Goal: Task Accomplishment & Management: Manage account settings

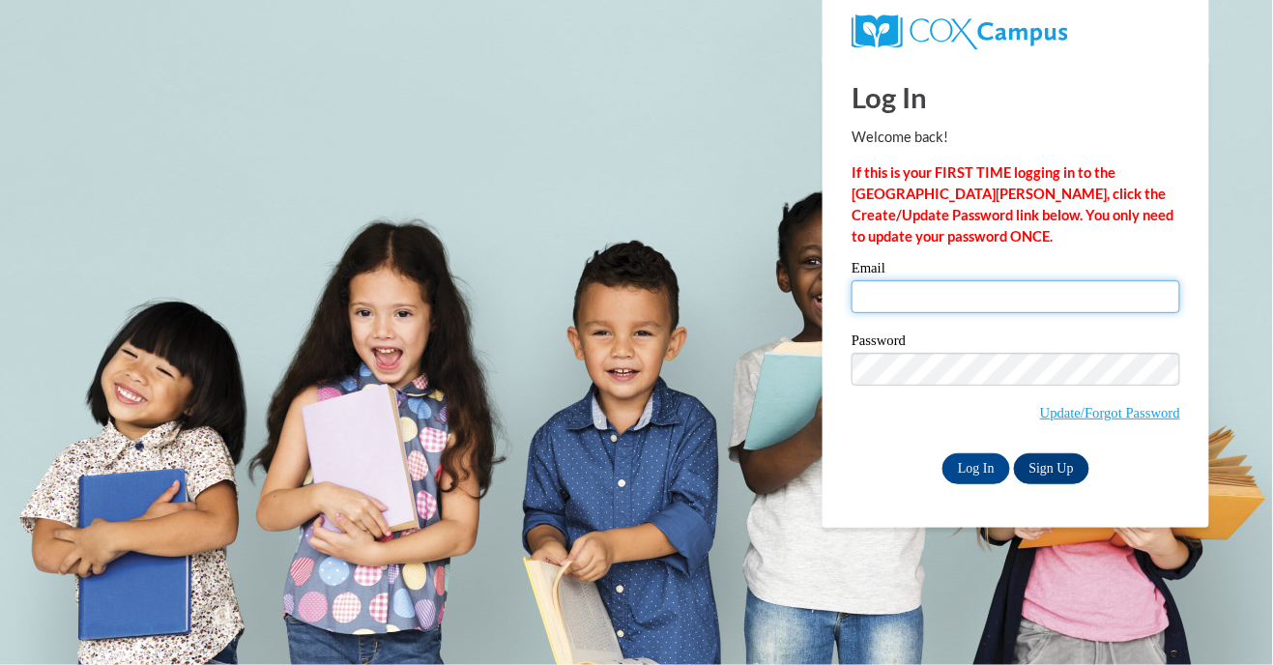
click at [880, 301] on input "Email" at bounding box center [1016, 296] width 329 height 33
type input "[EMAIL_ADDRESS][DOMAIN_NAME]"
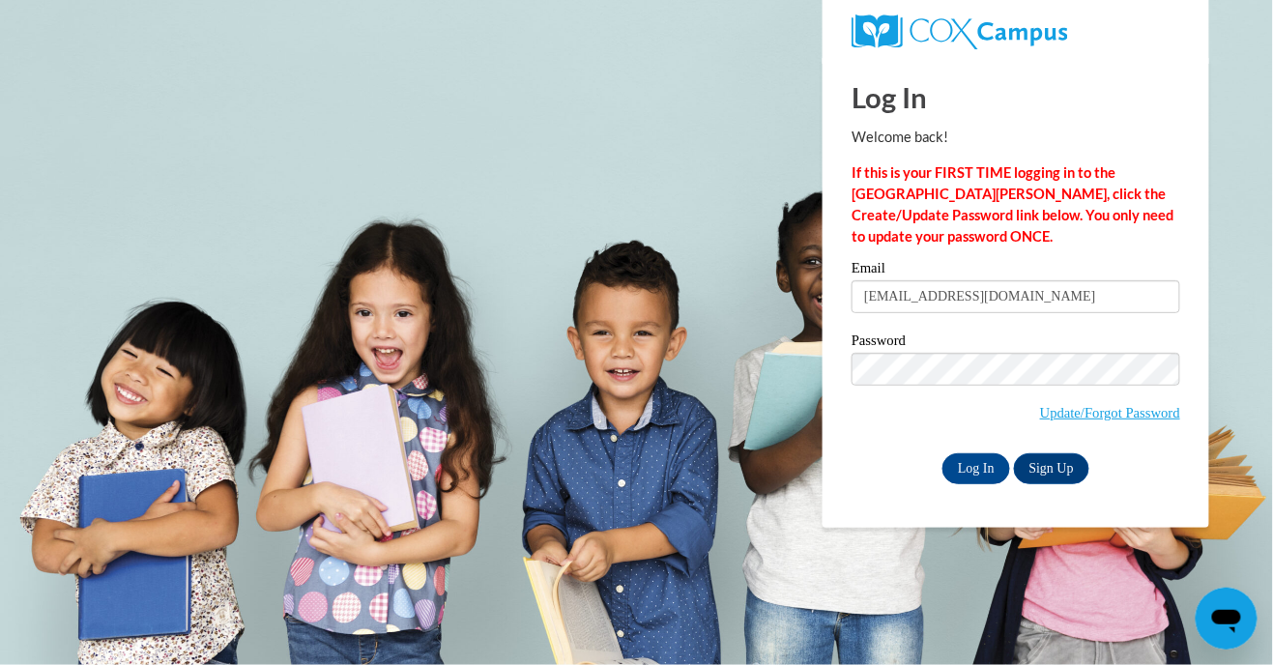
click at [943, 453] on input "Log In" at bounding box center [977, 468] width 68 height 31
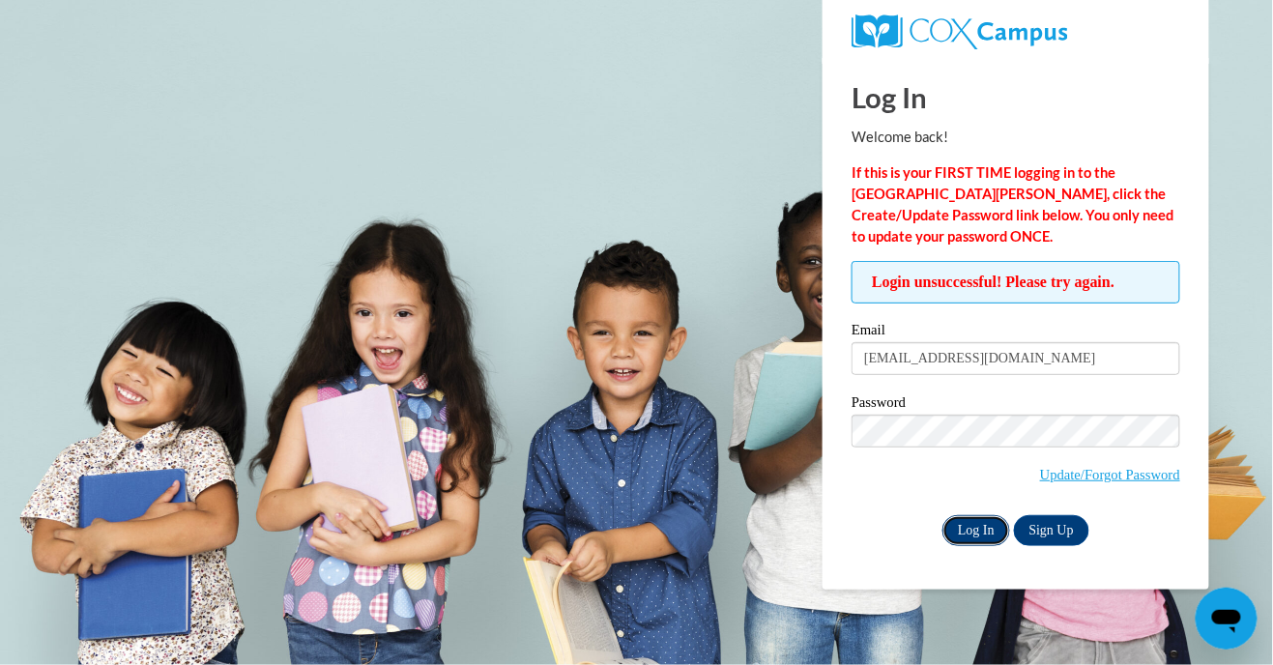
click at [975, 532] on input "Log In" at bounding box center [977, 530] width 68 height 31
click at [943, 515] on input "Log In" at bounding box center [977, 530] width 68 height 31
click at [963, 541] on input "Log In" at bounding box center [977, 530] width 68 height 31
click at [980, 538] on input "Log In" at bounding box center [977, 530] width 68 height 31
click at [1124, 627] on body "Log In Welcome back! If this is your FIRST TIME logging in to the NEW Cox Campu…" at bounding box center [636, 332] width 1273 height 665
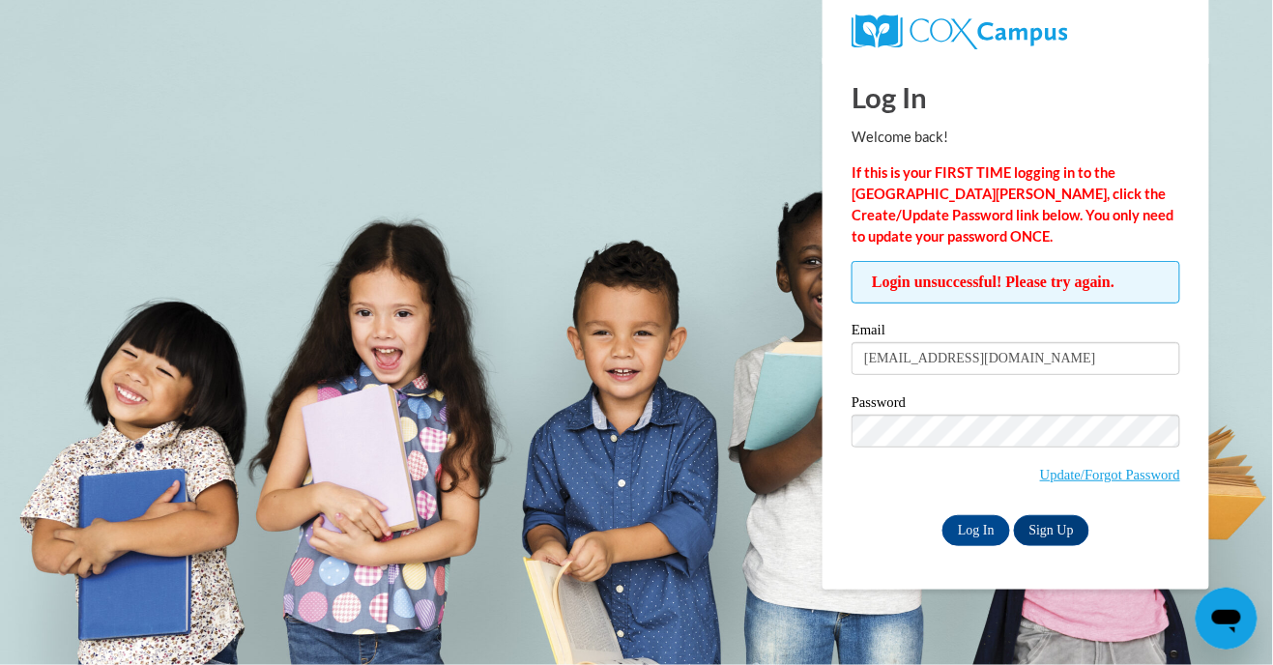
click at [1236, 77] on body "Log In Welcome back! If this is your FIRST TIME logging in to the NEW Cox Campu…" at bounding box center [636, 332] width 1273 height 665
click at [744, 83] on body "Log In Welcome back! If this is your FIRST TIME logging in to the NEW Cox Campu…" at bounding box center [636, 332] width 1273 height 665
click at [984, 530] on input "Log In" at bounding box center [977, 530] width 68 height 31
click at [1232, 536] on body "Log In Welcome back! If this is your FIRST TIME logging in to the NEW Cox Campu…" at bounding box center [636, 332] width 1273 height 665
click at [1233, 533] on body "Log In Welcome back! If this is your FIRST TIME logging in to the NEW Cox Campu…" at bounding box center [636, 332] width 1273 height 665
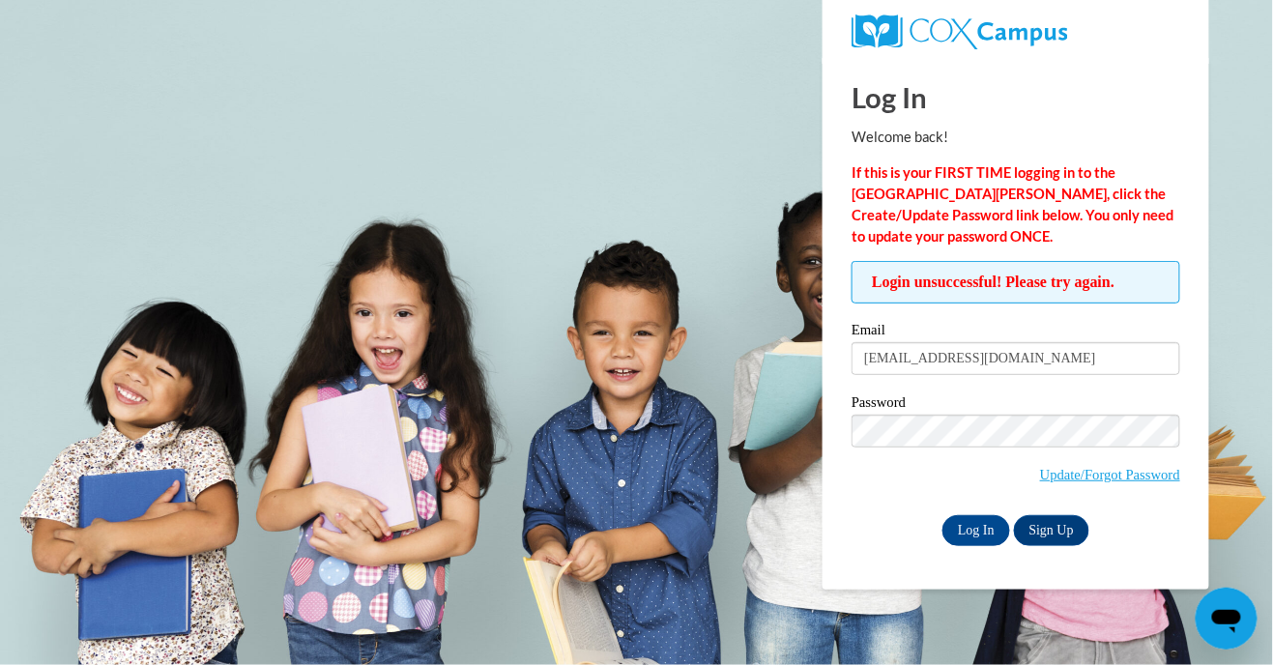
click at [1235, 528] on body "Log In Welcome back! If this is your FIRST TIME logging in to the NEW Cox Campu…" at bounding box center [636, 332] width 1273 height 665
click at [1225, 509] on body "Log In Welcome back! If this is your FIRST TIME logging in to the NEW Cox Campu…" at bounding box center [636, 332] width 1273 height 665
click at [1221, 502] on body "Log In Welcome back! If this is your FIRST TIME logging in to the NEW Cox Campu…" at bounding box center [636, 332] width 1273 height 665
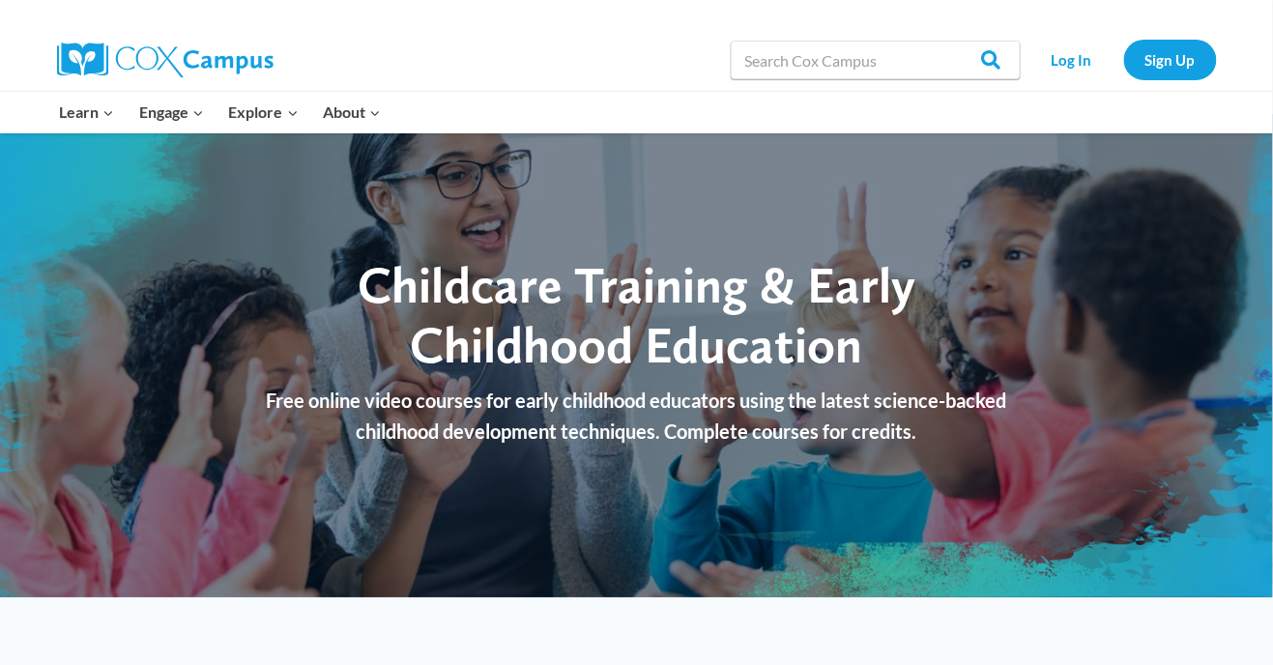
scroll to position [13, 0]
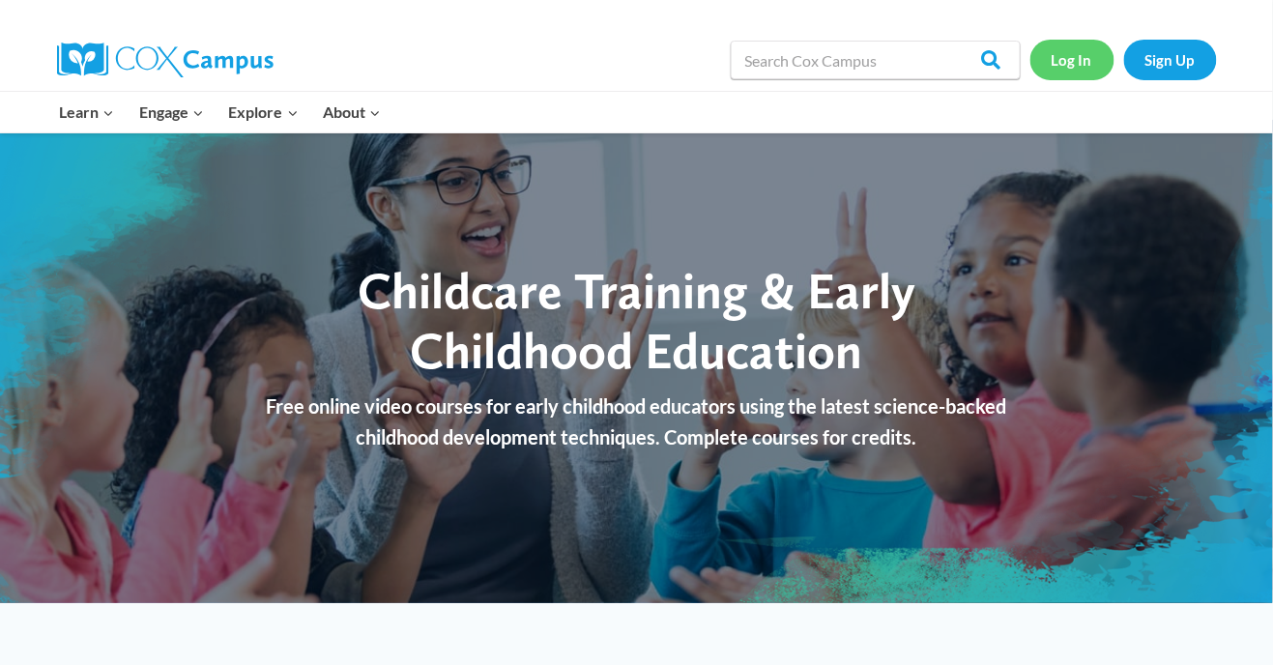
click at [1074, 65] on link "Log In" at bounding box center [1073, 60] width 84 height 40
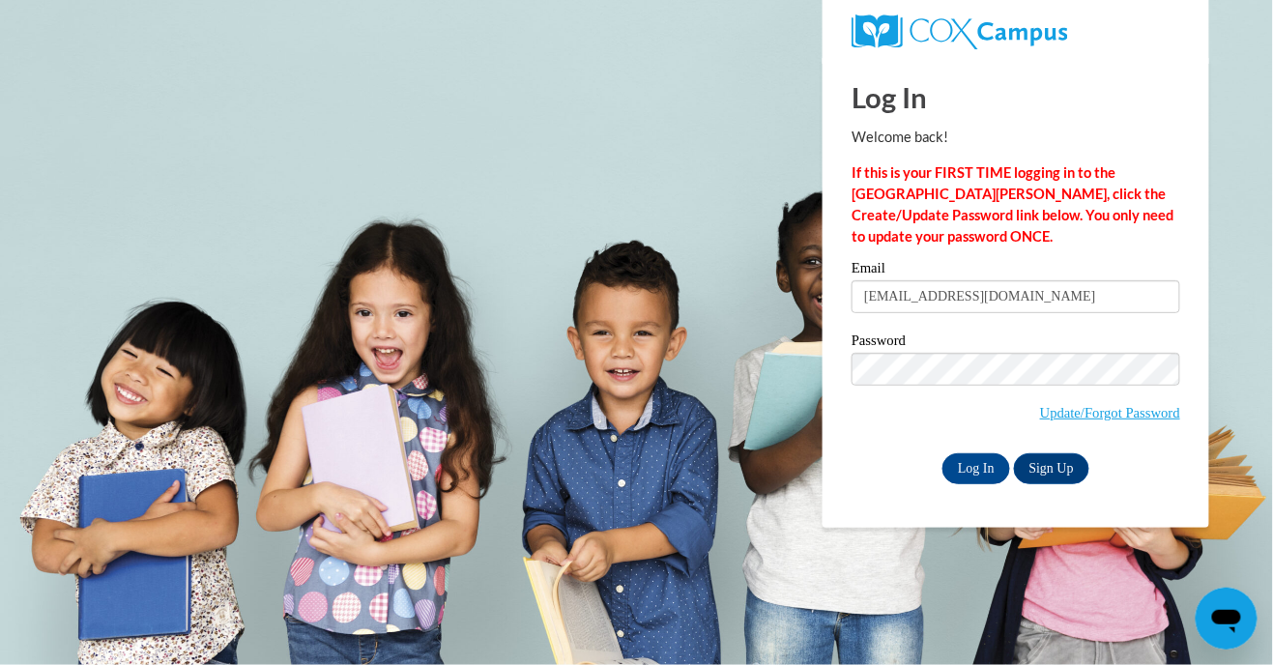
type input "ejl5253@yahoo.com"
click at [972, 480] on input "Log In" at bounding box center [977, 468] width 68 height 31
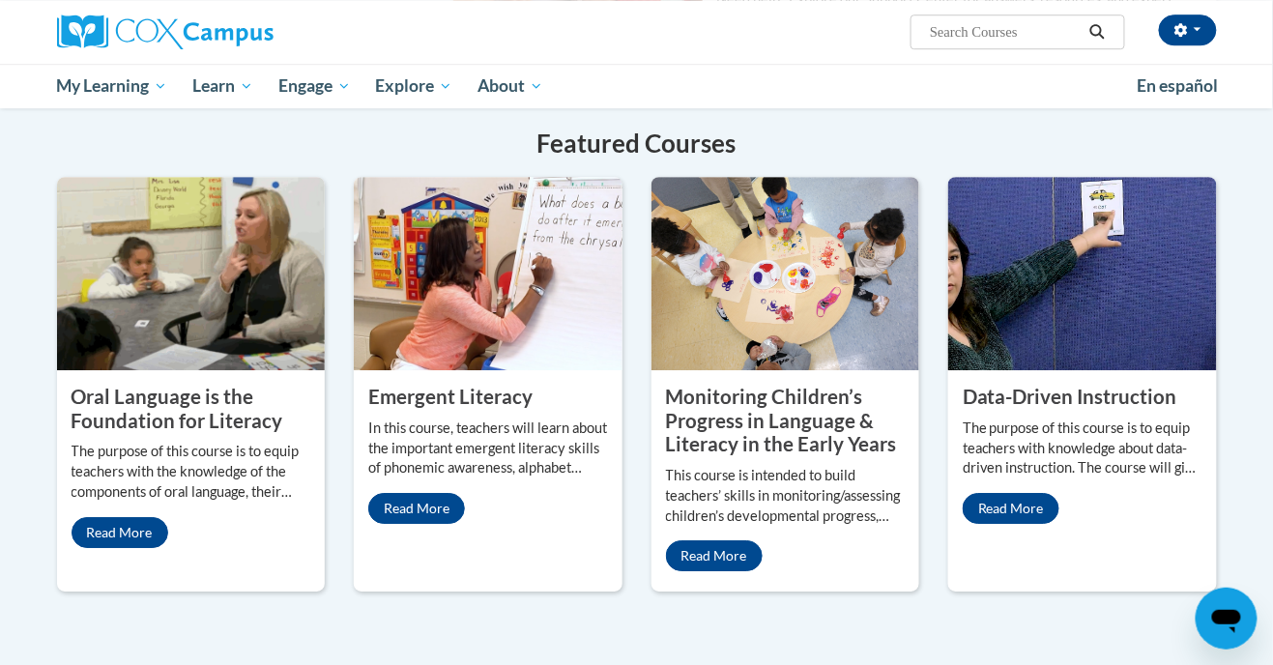
scroll to position [1515, 0]
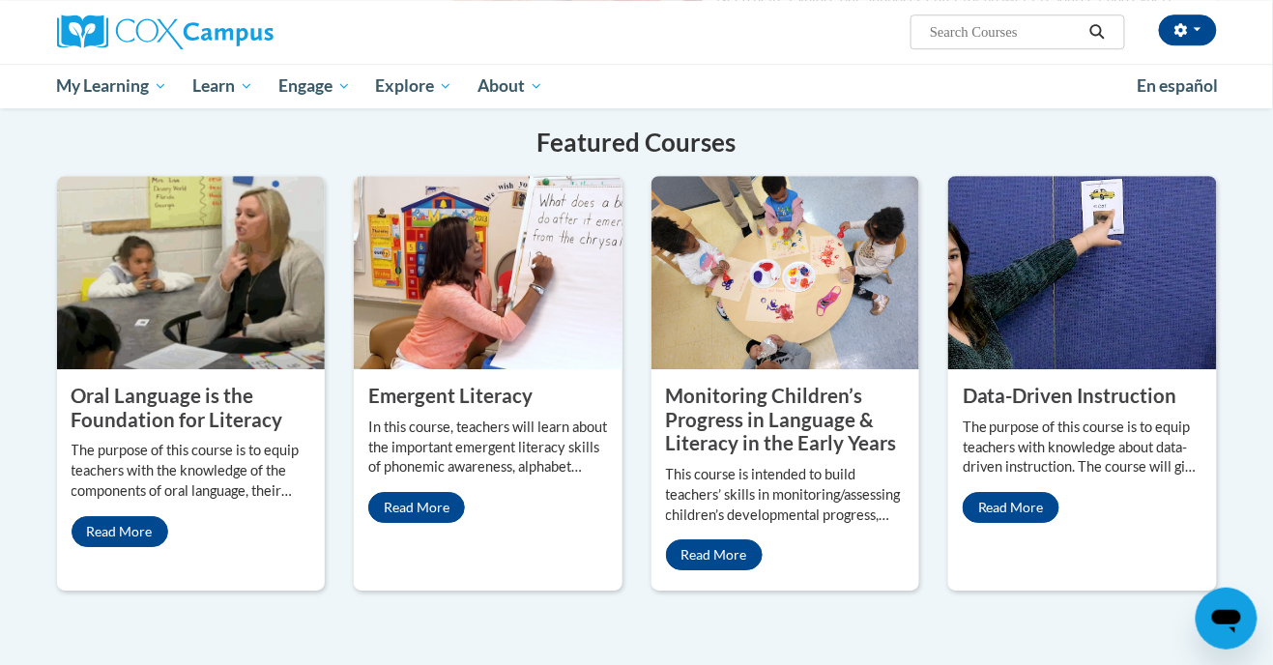
click at [766, 465] on p "This course is intended to build teachers’ skills in monitoring/assessing child…" at bounding box center [786, 495] width 240 height 61
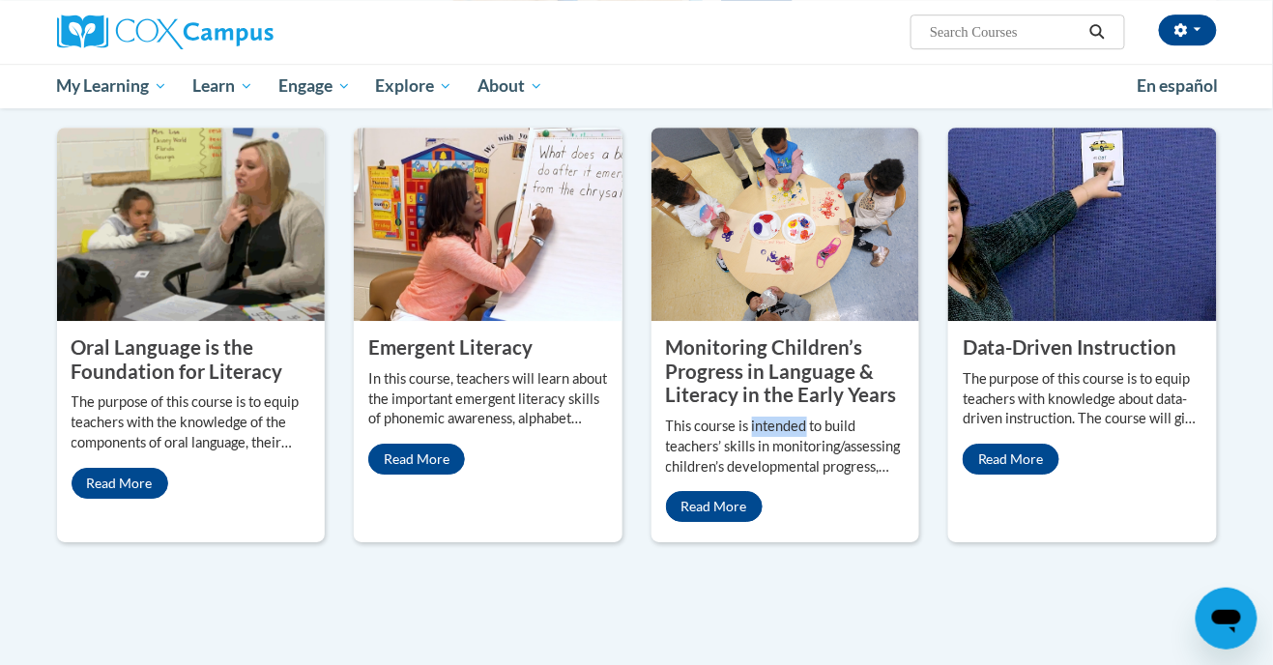
scroll to position [1577, 0]
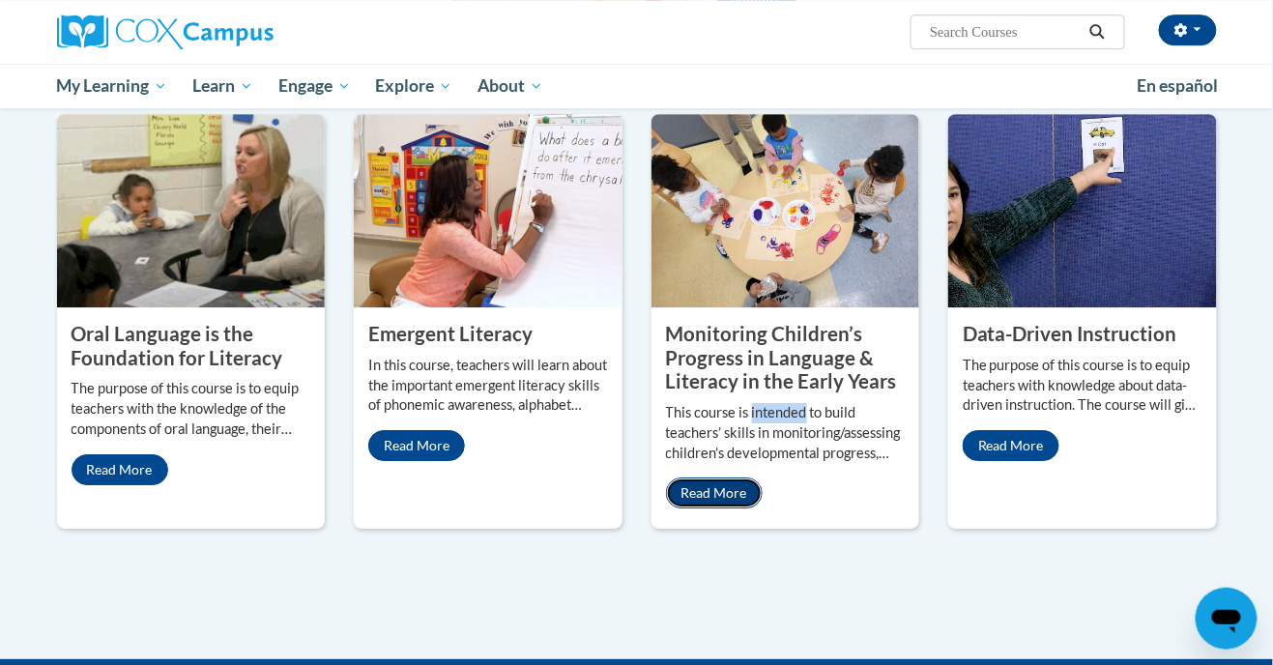
click at [710, 478] on link "Read More" at bounding box center [714, 493] width 97 height 31
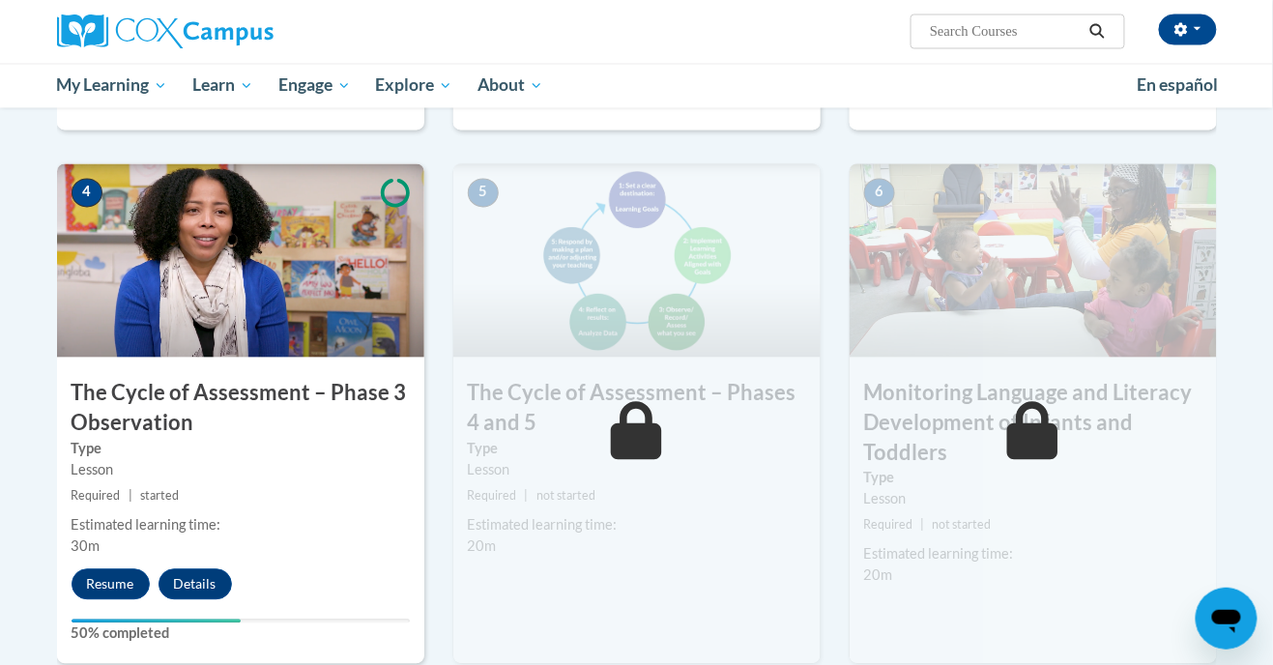
scroll to position [950, 0]
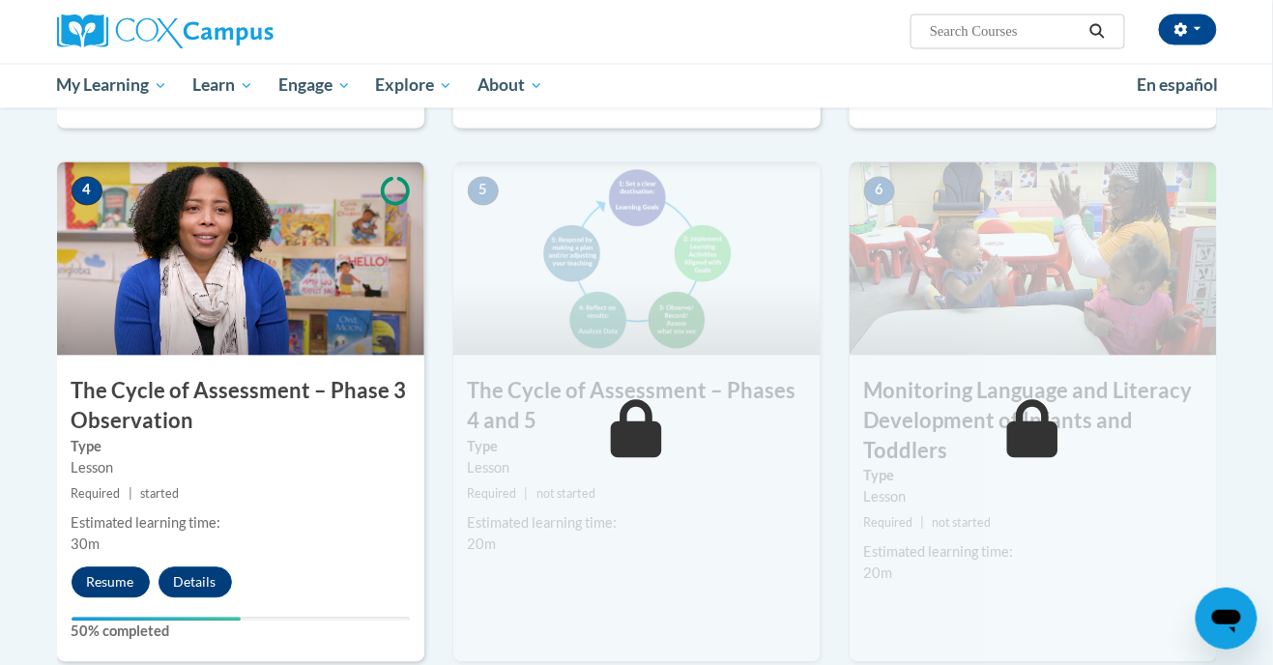
click at [124, 575] on button "Resume" at bounding box center [111, 582] width 78 height 31
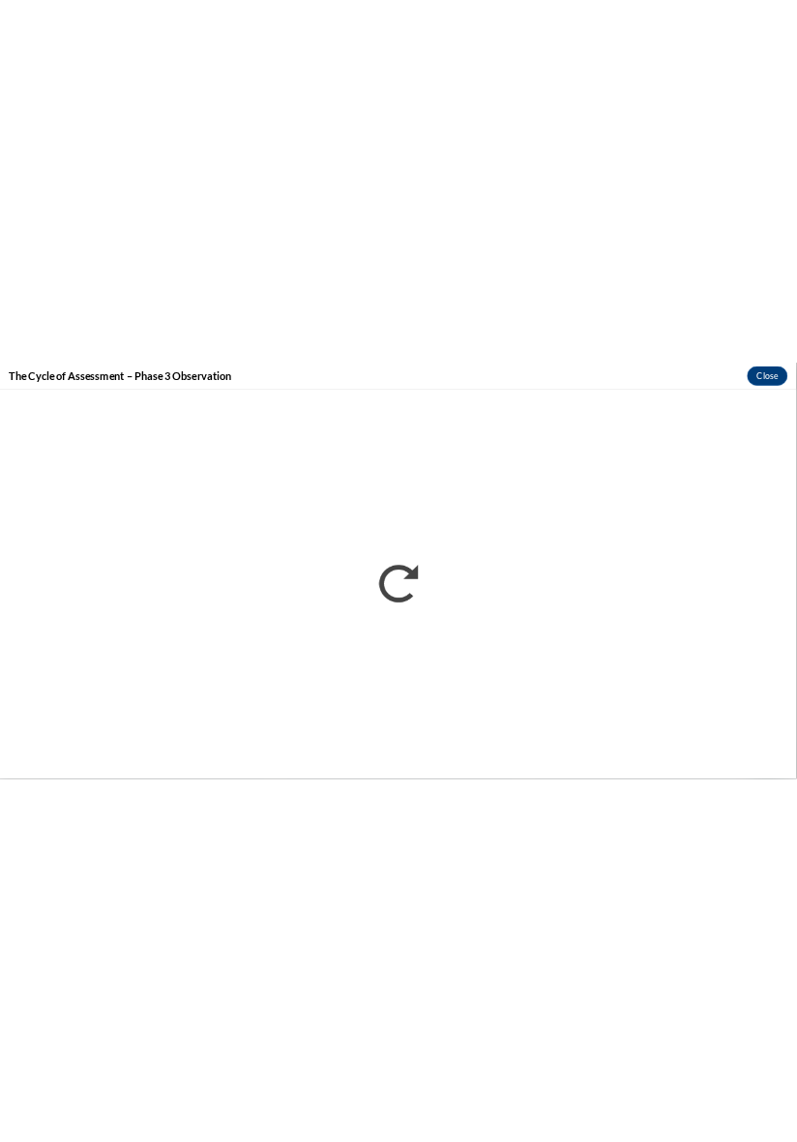
scroll to position [0, 0]
